Goal: Task Accomplishment & Management: Manage account settings

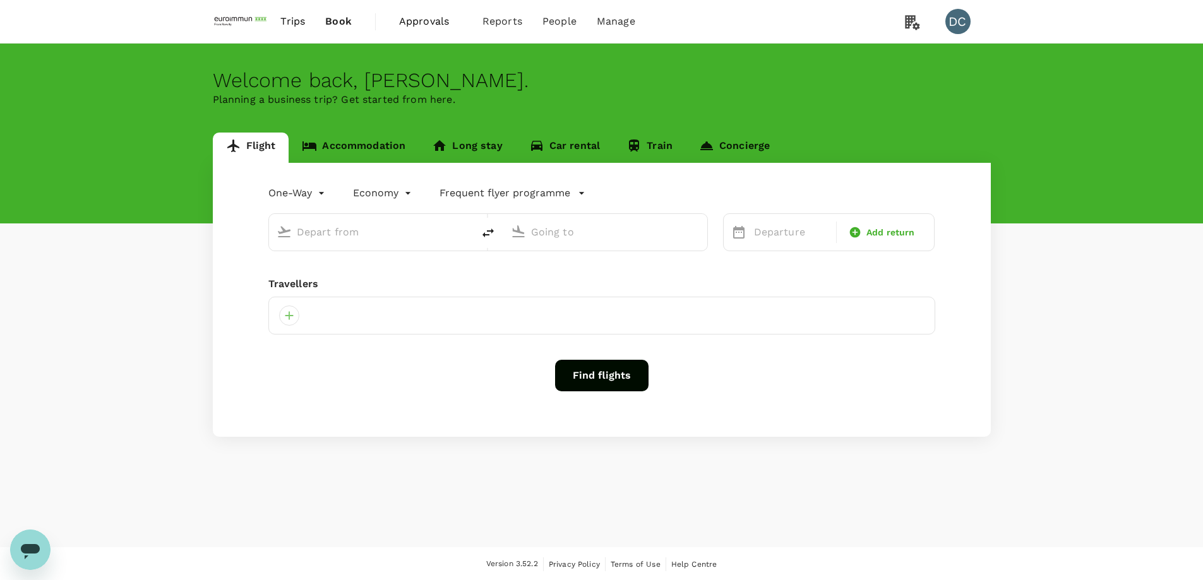
type input "roundtrip"
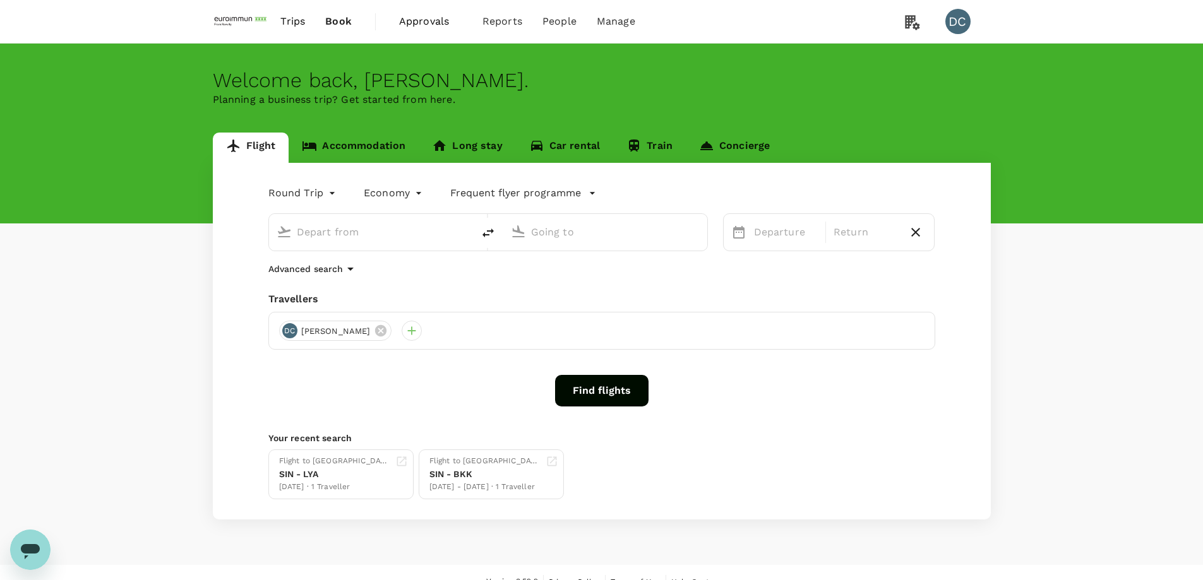
type input "[GEOGRAPHIC_DATA], [GEOGRAPHIC_DATA] (any)"
type input "Singapore Changi (SIN)"
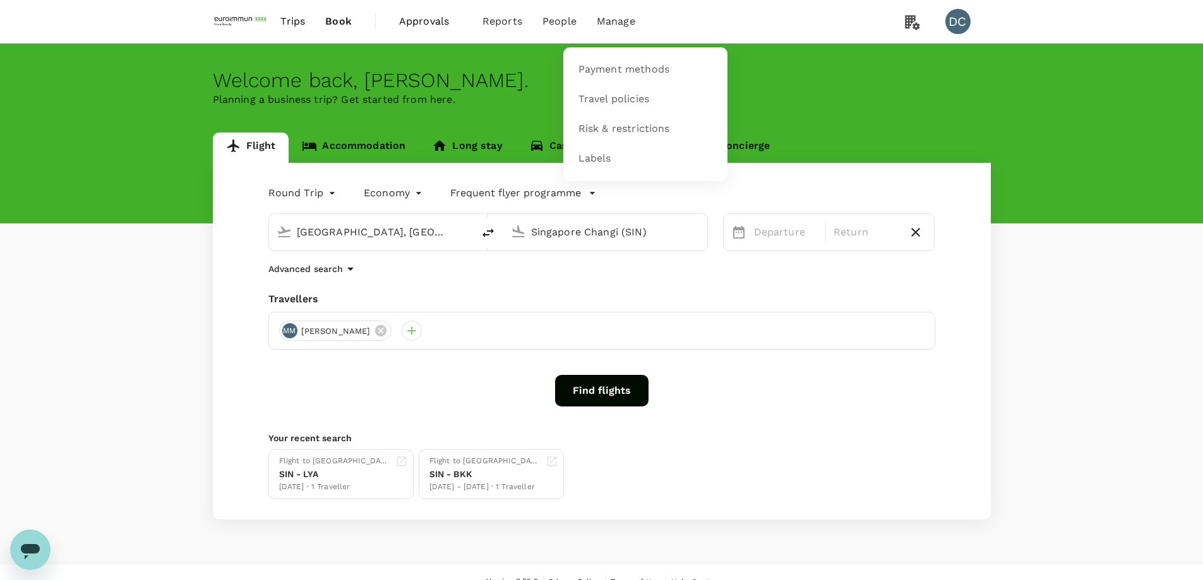
click at [610, 15] on span "Manage" at bounding box center [616, 21] width 39 height 15
click at [593, 126] on span "Risk & restrictions" at bounding box center [624, 129] width 92 height 15
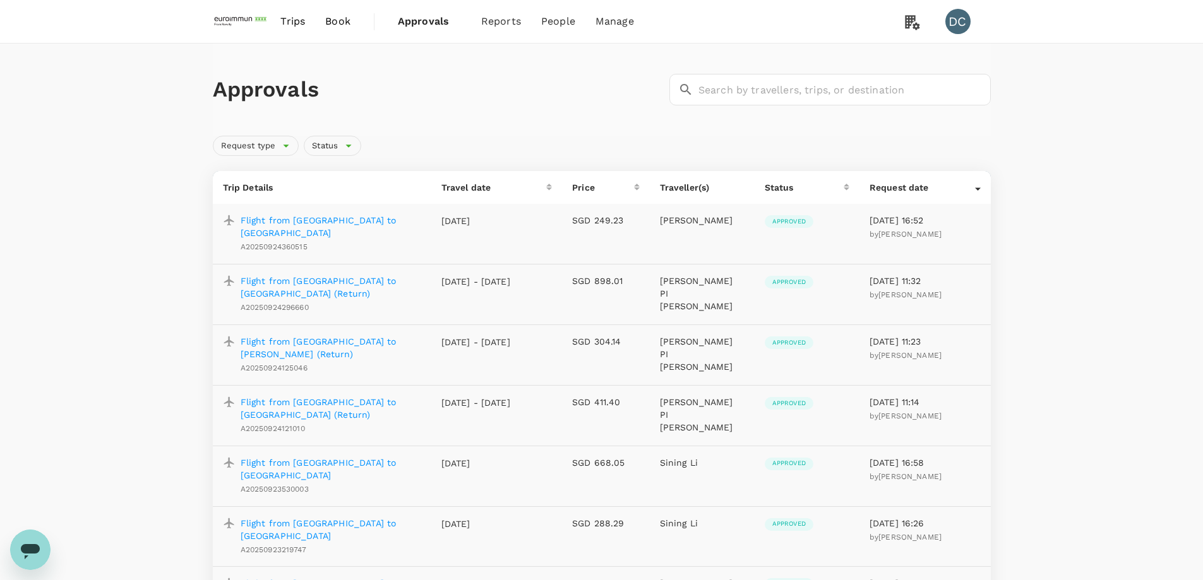
click at [342, 220] on p "Flight from Bangkok to Singapore" at bounding box center [331, 226] width 181 height 25
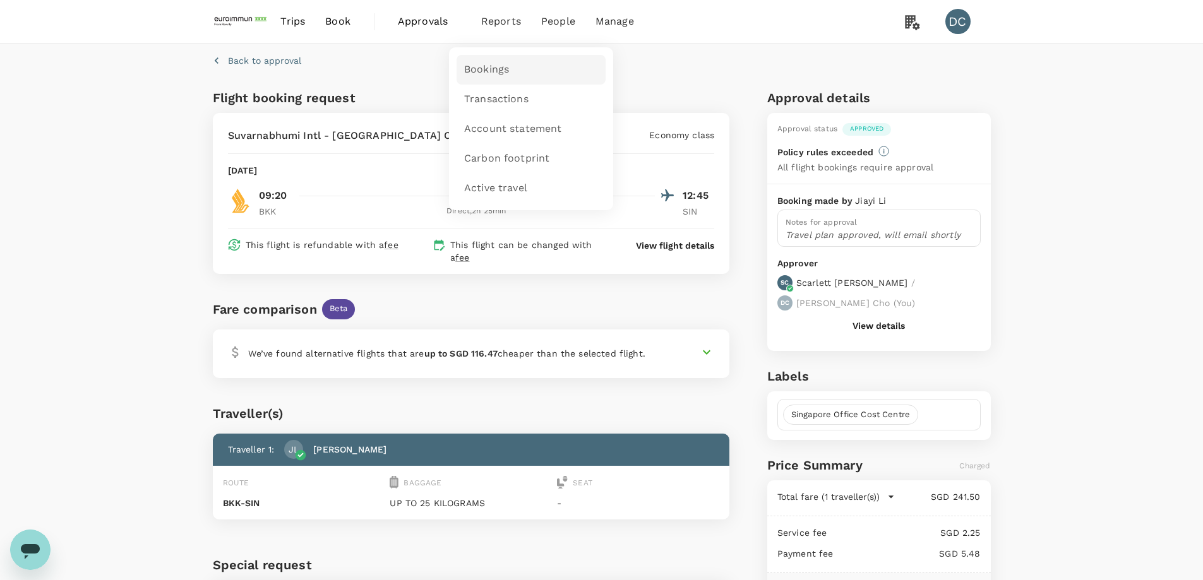
click at [496, 64] on span "Bookings" at bounding box center [486, 70] width 45 height 15
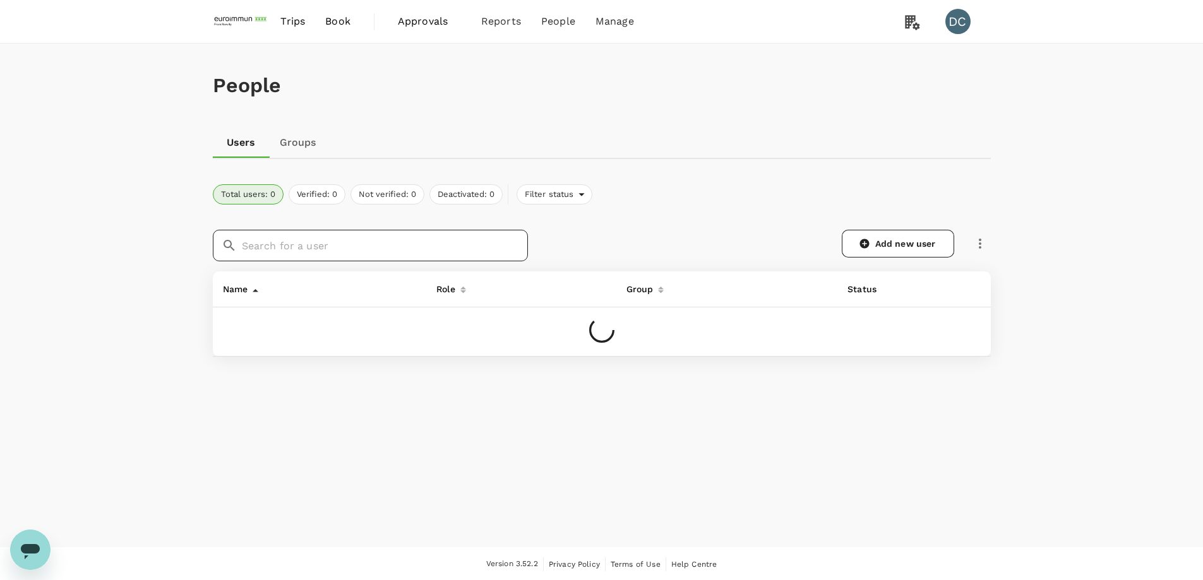
click at [430, 239] on input "text" at bounding box center [385, 246] width 286 height 32
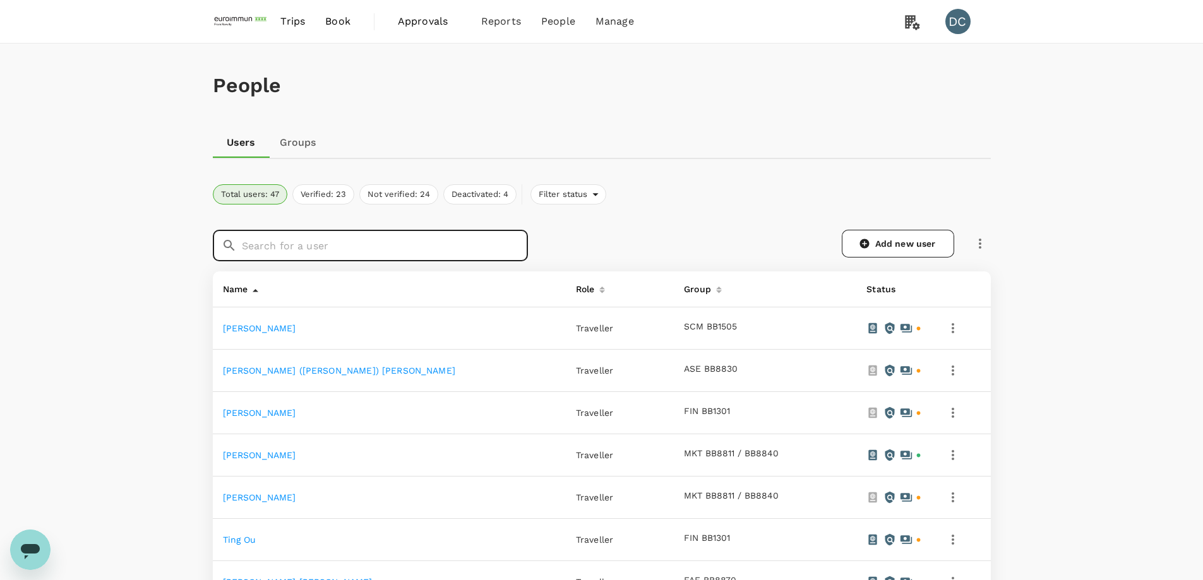
type input "l"
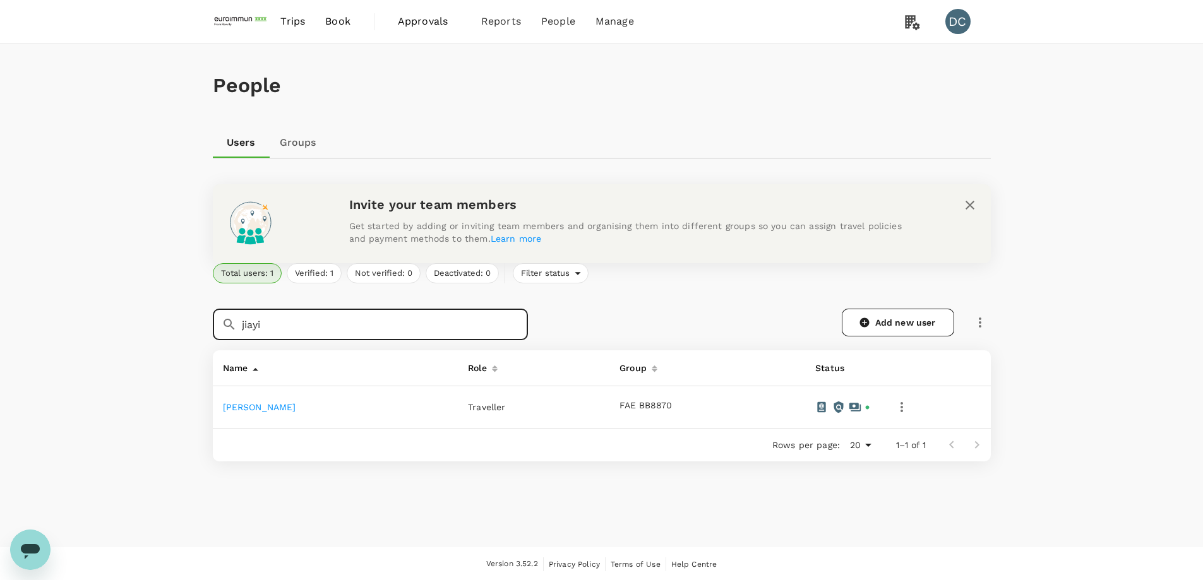
type input "jiayi"
click at [894, 412] on icon "button" at bounding box center [901, 407] width 15 height 15
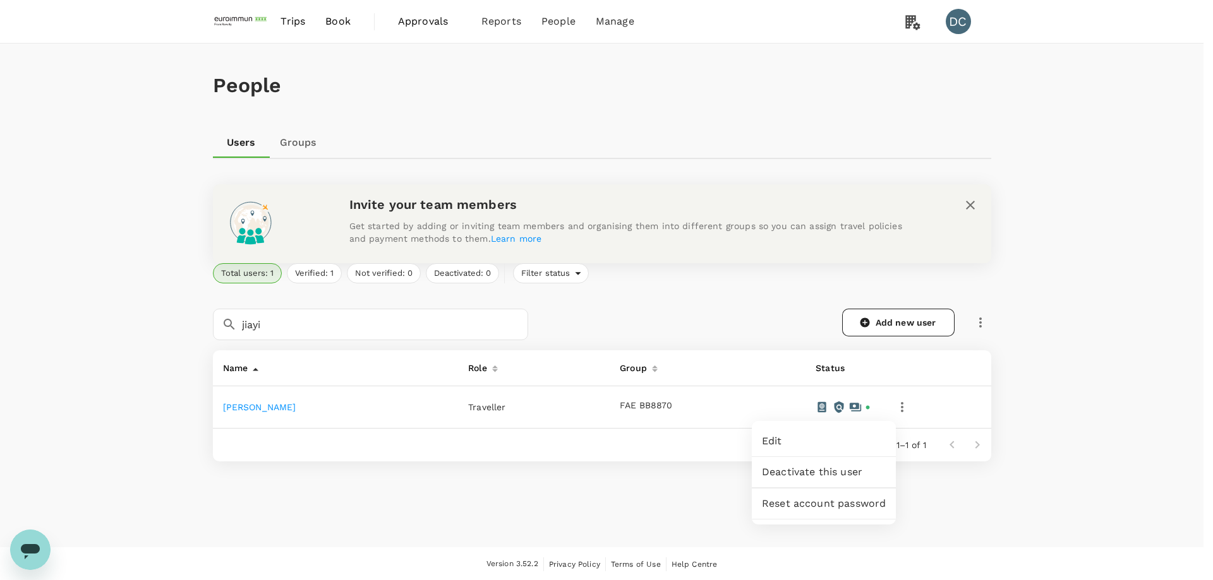
click at [231, 407] on div at bounding box center [606, 290] width 1213 height 580
click at [231, 407] on link "Jiayi Li" at bounding box center [259, 407] width 73 height 10
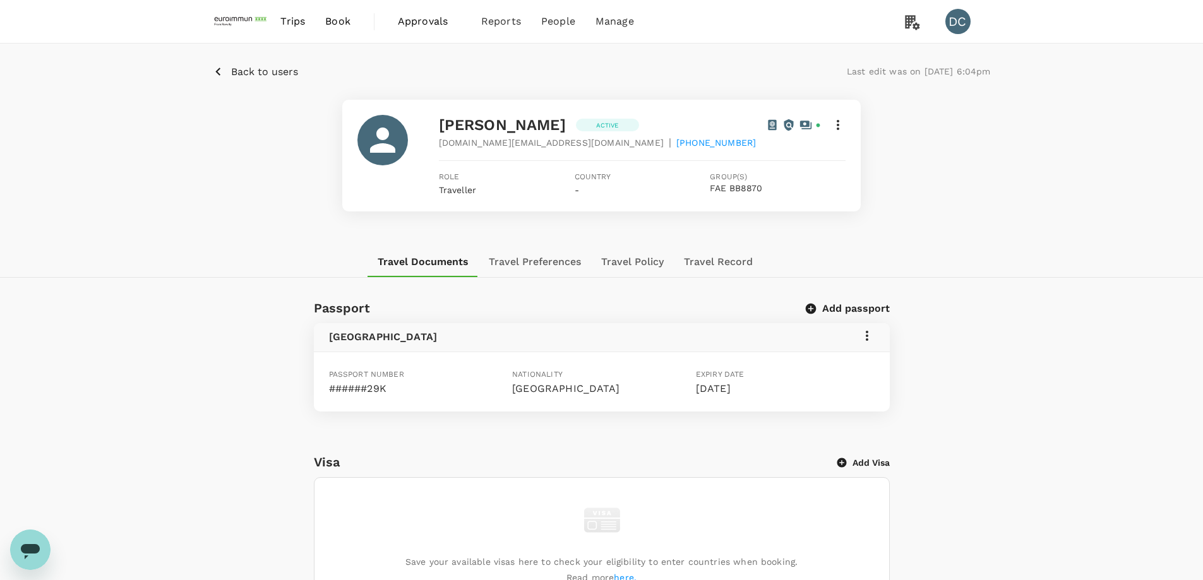
click at [705, 263] on button "Travel Record" at bounding box center [718, 262] width 89 height 30
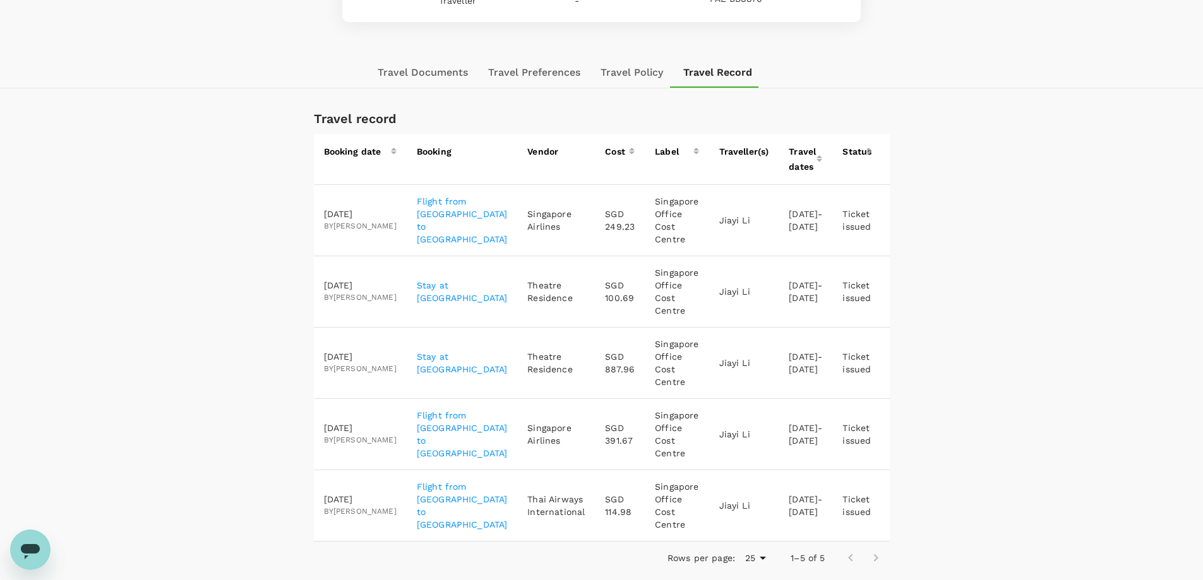
scroll to position [253, 0]
